Goal: Information Seeking & Learning: Learn about a topic

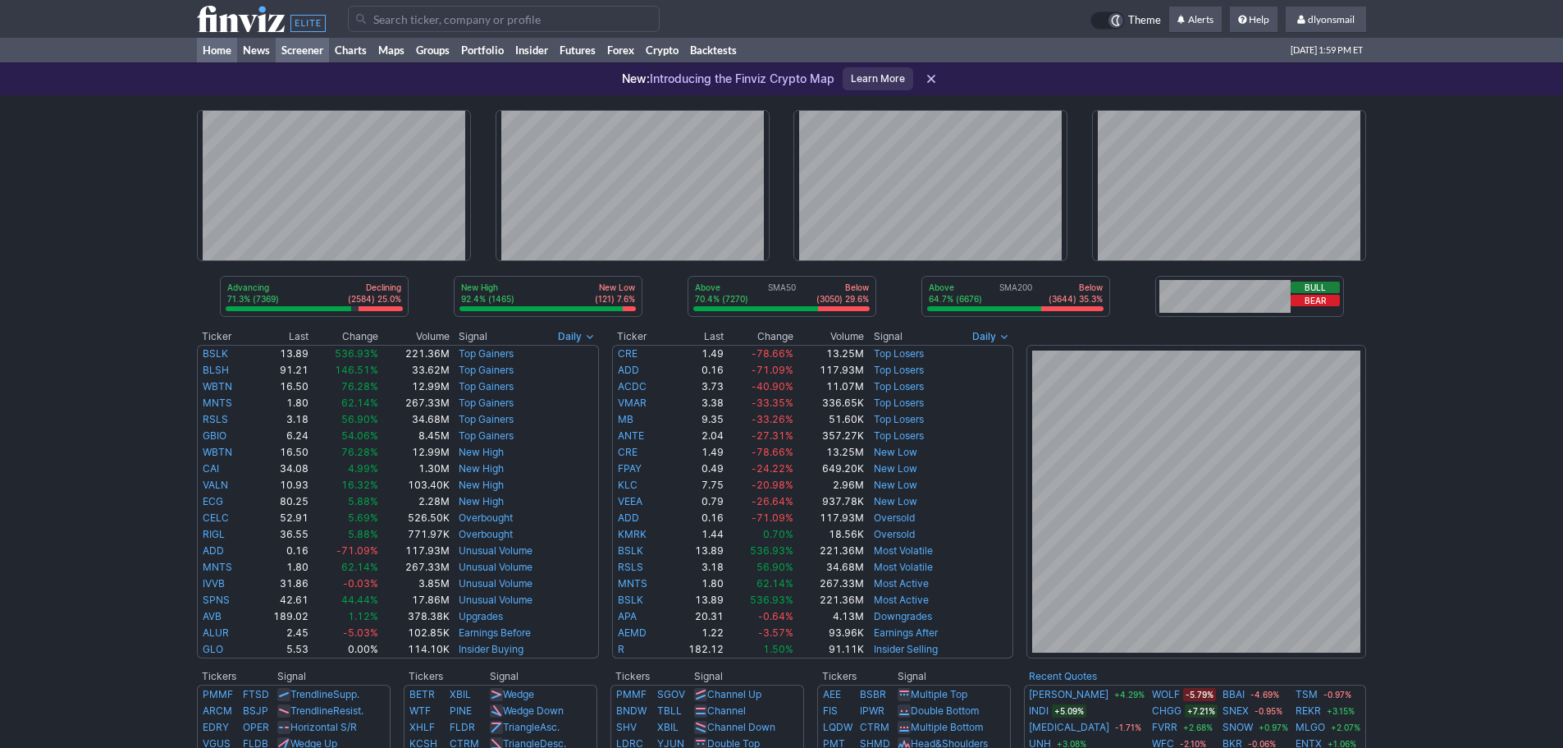
click at [297, 42] on link "Screener" at bounding box center [302, 50] width 53 height 25
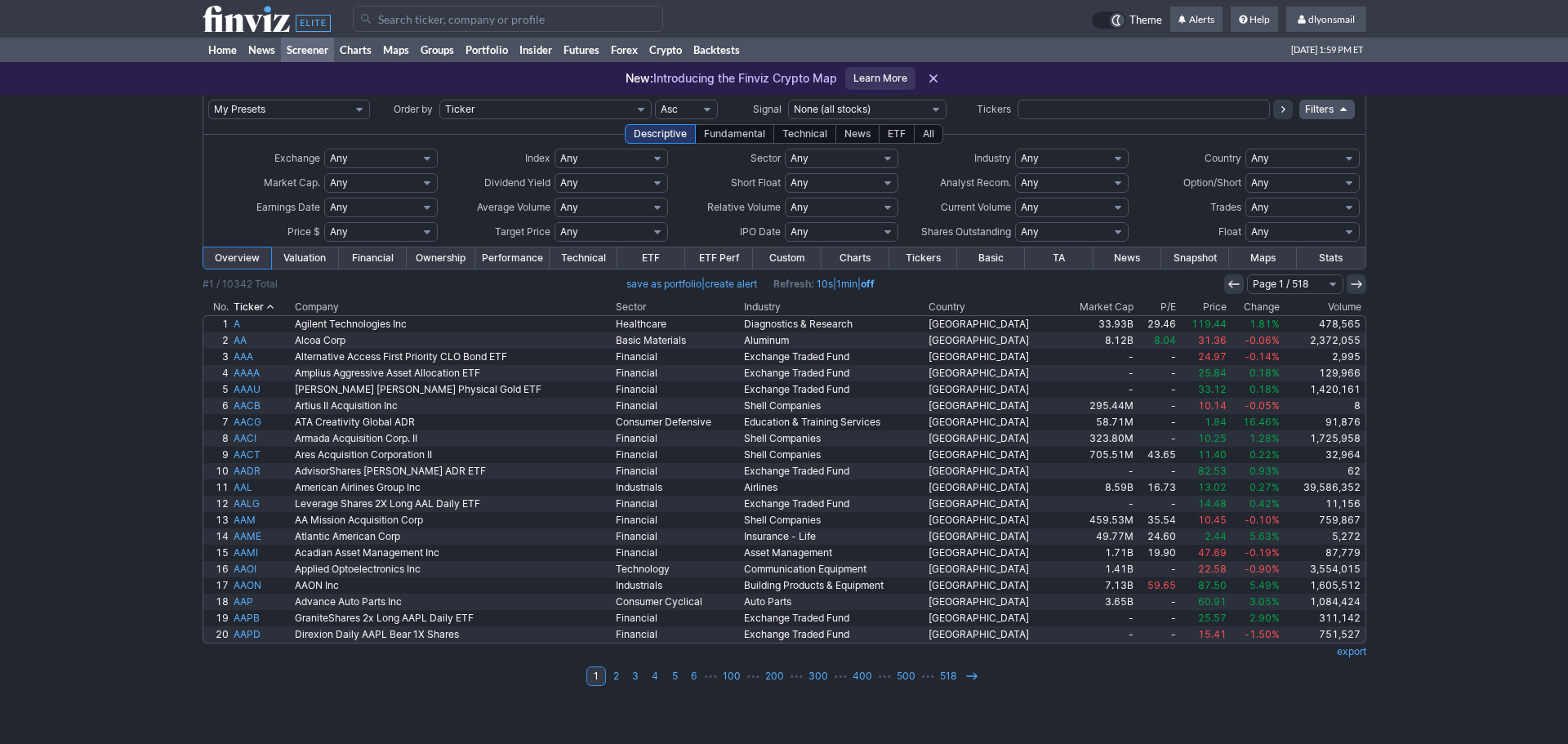
click at [1325, 312] on th "Volume" at bounding box center [1323, 306] width 84 height 16
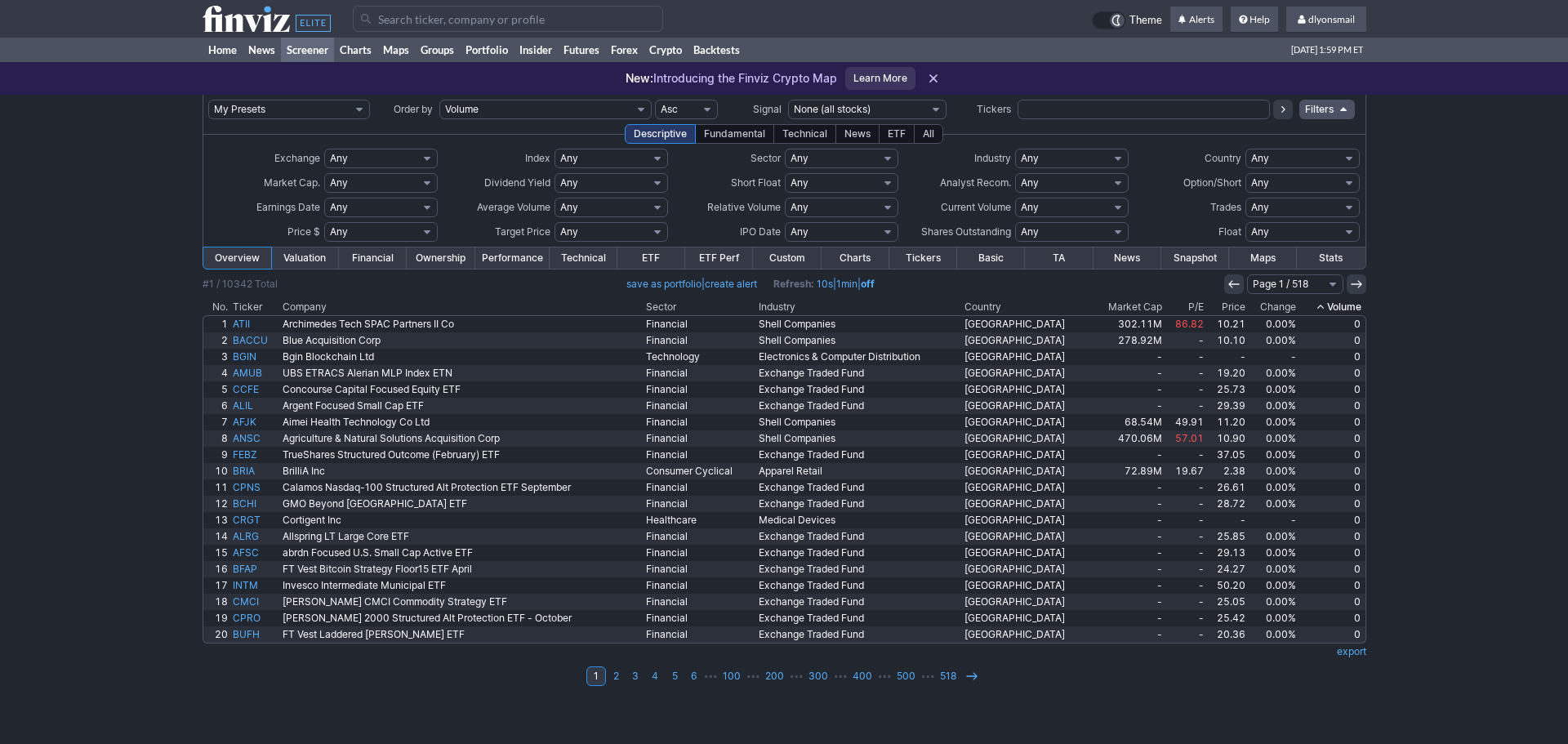
click at [1333, 303] on th "Volume" at bounding box center [1332, 306] width 68 height 16
